Goal: Information Seeking & Learning: Understand process/instructions

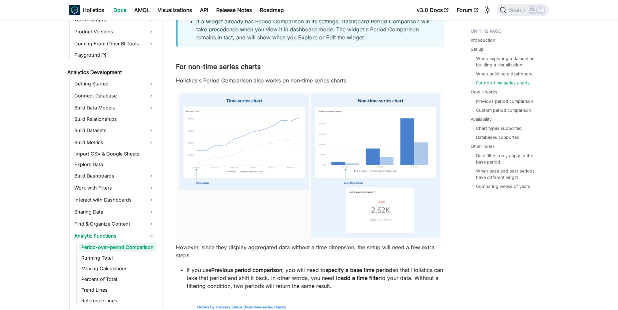
scroll to position [1480, 0]
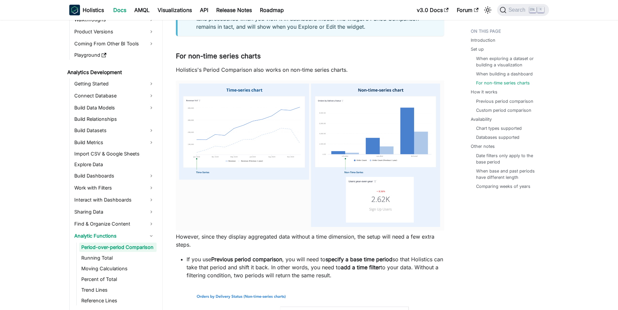
click at [396, 172] on img at bounding box center [310, 155] width 268 height 150
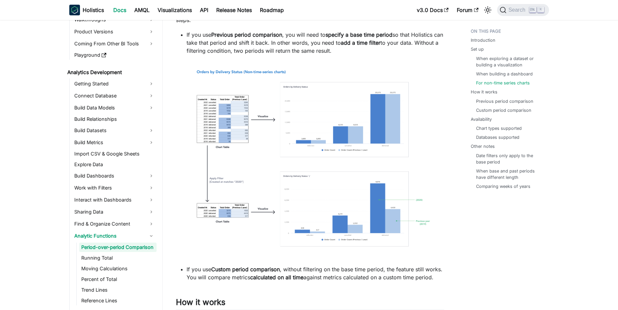
scroll to position [1720, 0]
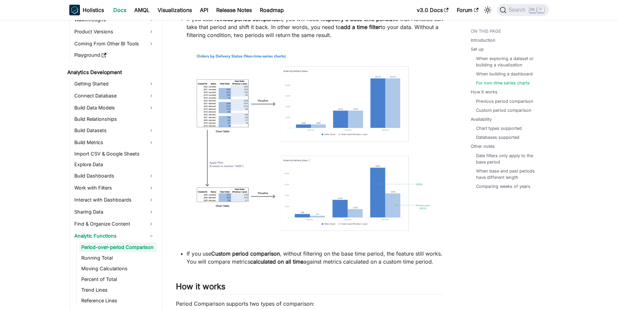
click at [338, 128] on img at bounding box center [316, 144] width 258 height 196
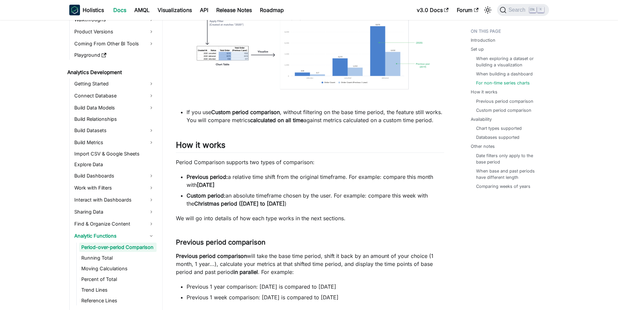
scroll to position [1880, 0]
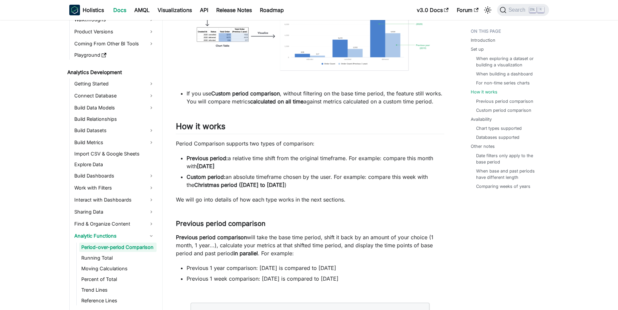
click at [208, 161] on strong "Previous period:" at bounding box center [207, 158] width 41 height 7
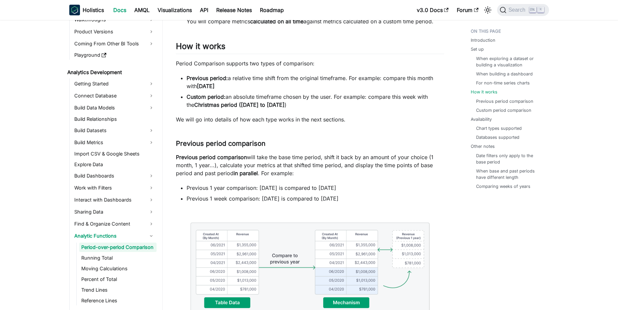
click at [208, 160] on strong "Previous period comparison" at bounding box center [211, 157] width 71 height 7
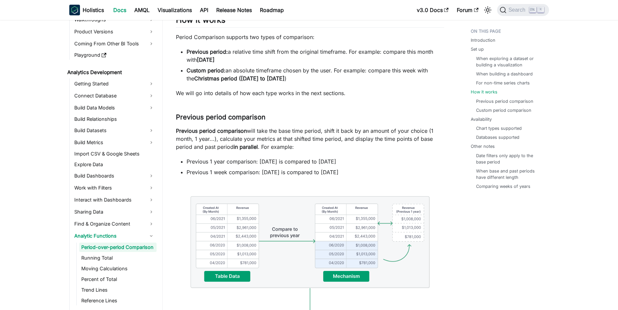
scroll to position [2000, 0]
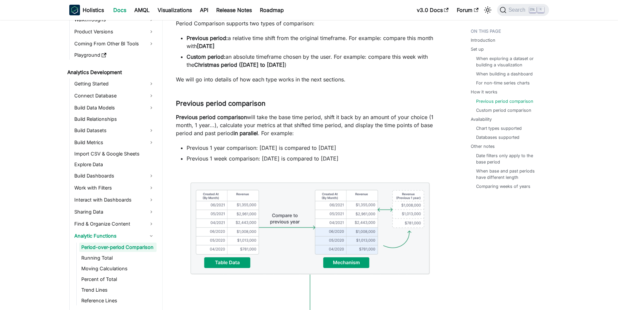
click at [208, 162] on li "Previous 1 week comparison: [DATE] is compared to [DATE]" at bounding box center [316, 158] width 258 height 8
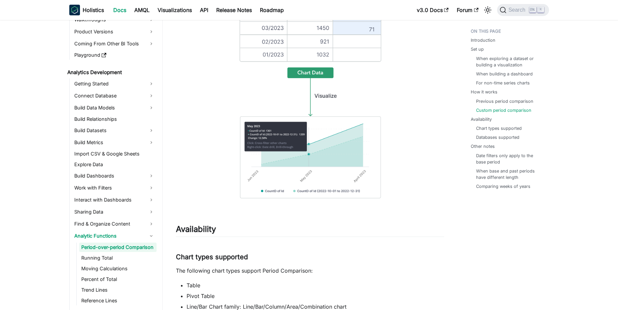
scroll to position [2960, 0]
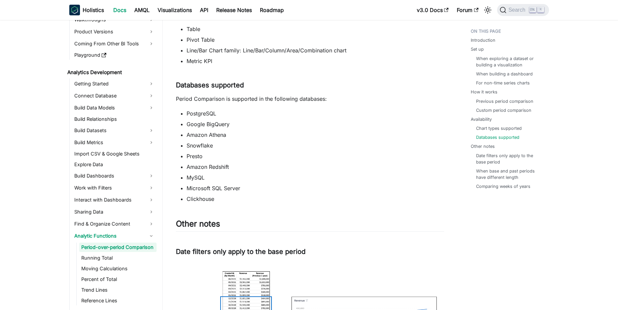
click at [207, 160] on li "Presto" at bounding box center [316, 156] width 258 height 8
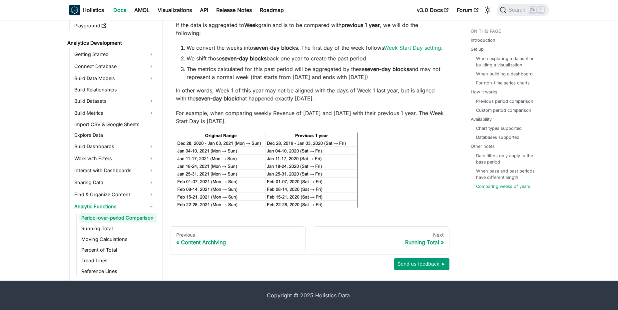
scroll to position [3985, 0]
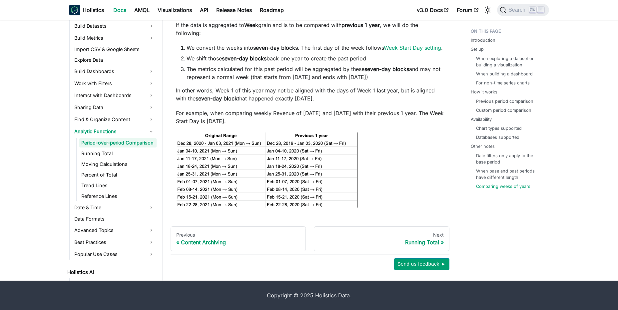
scroll to position [136, 0]
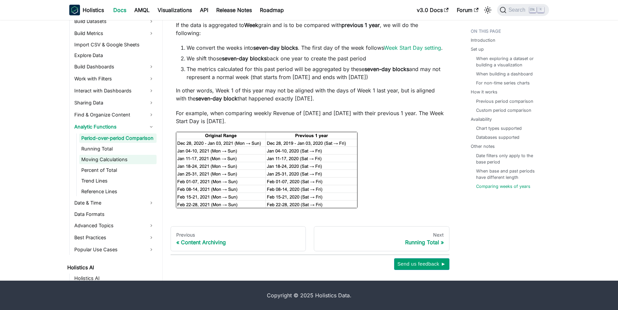
click at [103, 162] on link "Moving Calculations" at bounding box center [117, 159] width 77 height 9
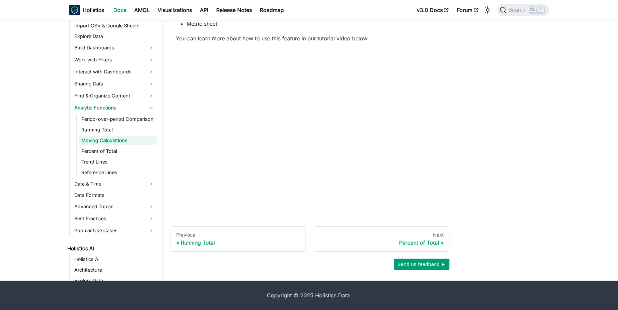
scroll to position [152, 0]
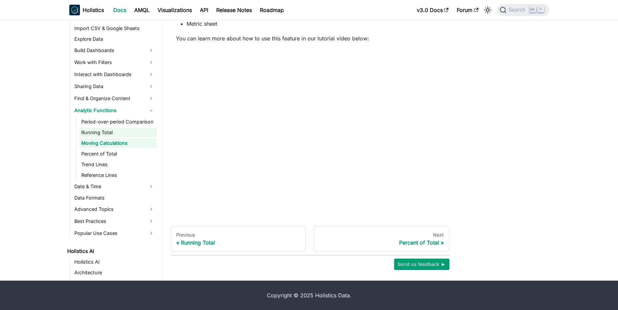
click at [108, 133] on link "Running Total" at bounding box center [117, 132] width 77 height 9
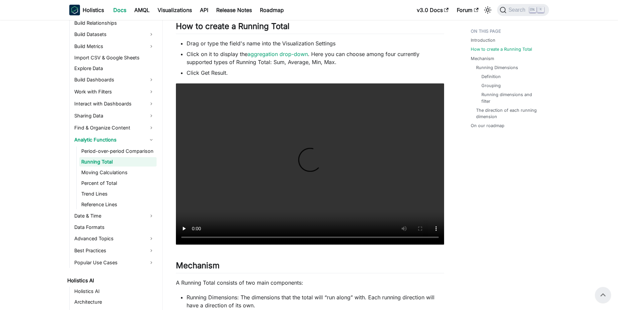
scroll to position [384, 0]
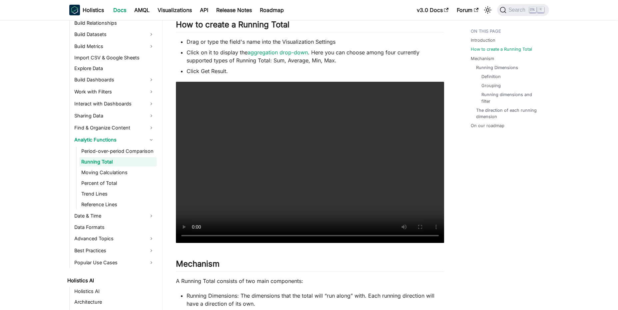
click at [276, 178] on video "Your browser does not support embedding video, but you can download it ." at bounding box center [310, 162] width 268 height 161
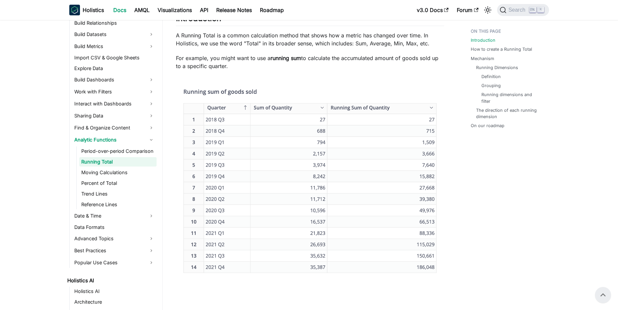
scroll to position [0, 0]
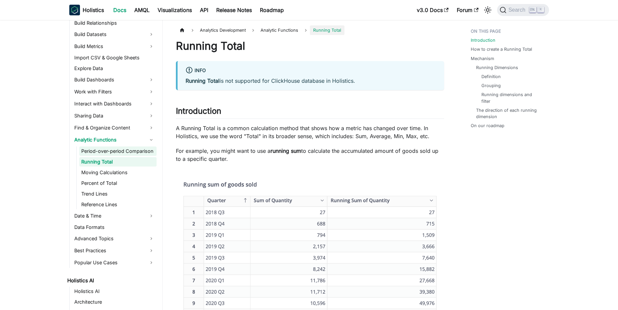
click at [106, 150] on link "Period-over-period Comparison" at bounding box center [117, 150] width 77 height 9
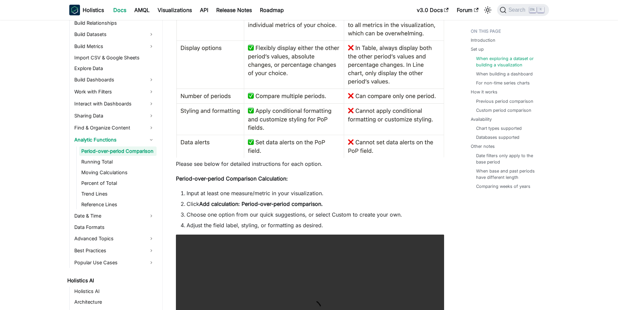
scroll to position [440, 0]
